Goal: Transaction & Acquisition: Purchase product/service

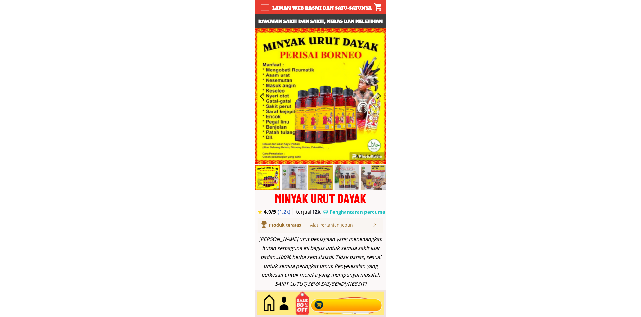
click at [336, 305] on div at bounding box center [346, 303] width 75 height 20
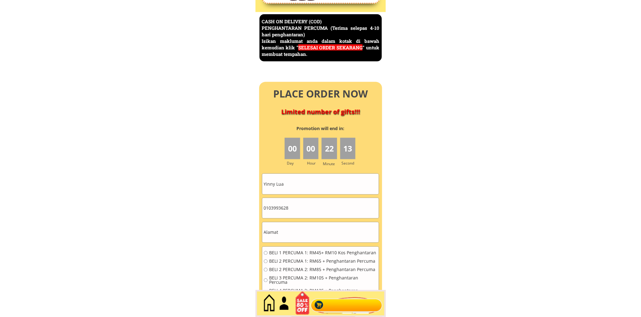
scroll to position [2693, 0]
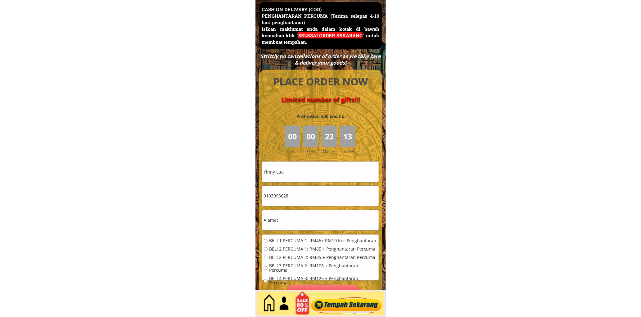
click at [311, 167] on input "Yinny Lua" at bounding box center [320, 172] width 116 height 20
paste input "Baridah bt jasin"
type input "Baridah bt jasin"
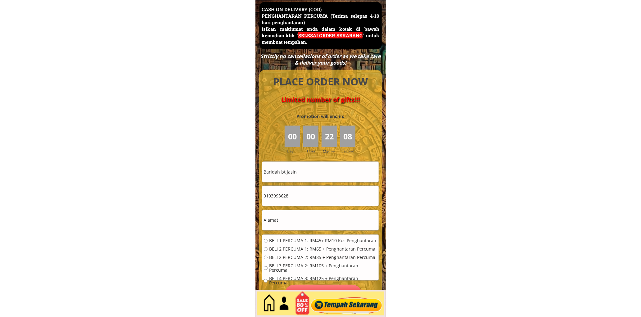
click at [292, 225] on input "text" at bounding box center [320, 220] width 116 height 20
click at [291, 225] on input "text" at bounding box center [320, 220] width 116 height 20
paste input "Kg pokok macang [GEOGRAPHIC_DATA]"
type input "Kg pokok macang [GEOGRAPHIC_DATA]"
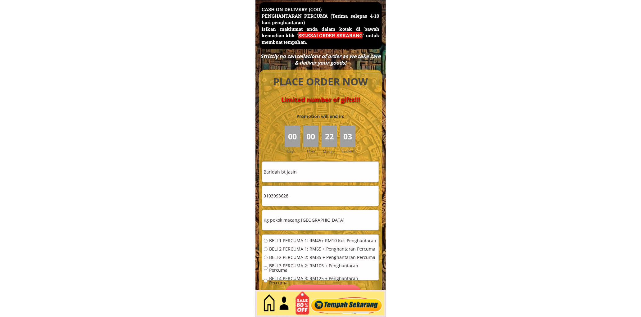
scroll to position [0, 0]
click at [304, 203] on input "0103993628" at bounding box center [320, 196] width 116 height 20
click at [304, 204] on input "0103993628" at bounding box center [320, 196] width 116 height 20
paste input "9-4784801"
click at [274, 199] on input "019-4784801" at bounding box center [320, 196] width 116 height 20
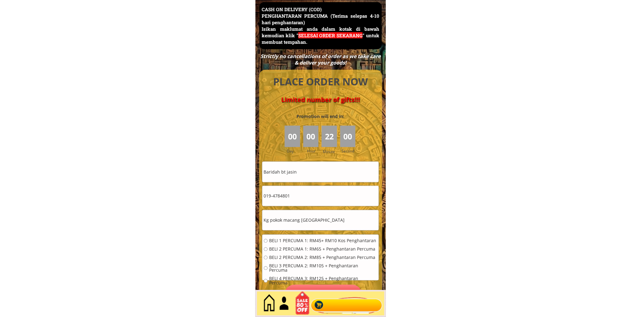
click at [273, 199] on input "019-4784801" at bounding box center [320, 196] width 116 height 20
type input "0194784801"
click at [283, 239] on span "BELI 1 PERCUMA 1: RM45+ RM10 Kos Penghantaran" at bounding box center [323, 241] width 108 height 4
radio input "true"
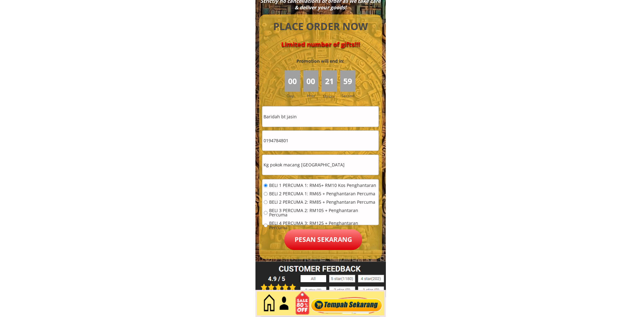
scroll to position [2751, 0]
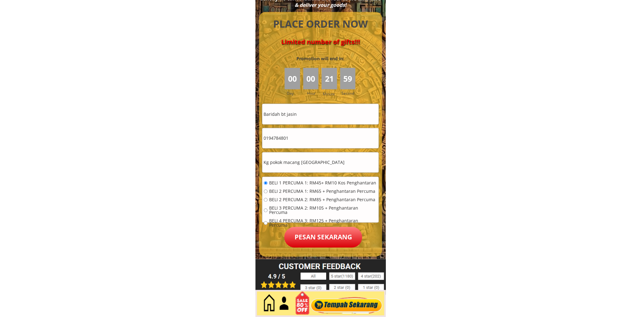
click at [315, 237] on p "Pesan sekarang" at bounding box center [323, 237] width 78 height 21
